Goal: Task Accomplishment & Management: Manage account settings

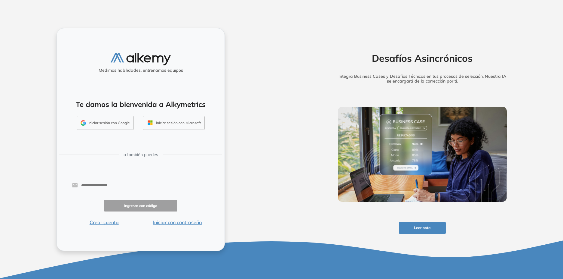
click at [107, 127] on button "Iniciar sesión con Google" at bounding box center [105, 123] width 57 height 14
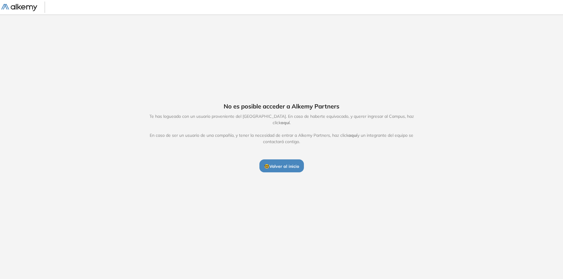
click at [20, 10] on img at bounding box center [19, 8] width 36 height 8
